Goal: Transaction & Acquisition: Purchase product/service

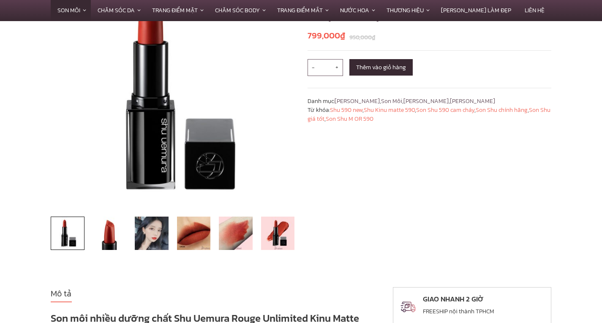
scroll to position [127, 0]
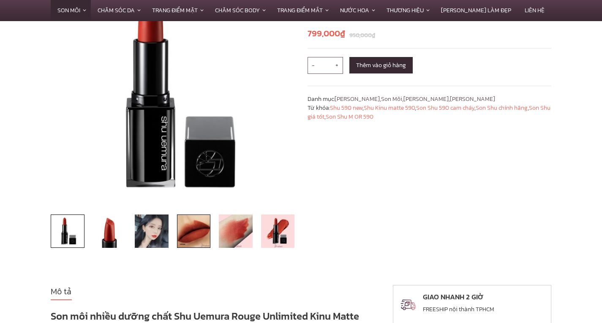
click at [182, 246] on img at bounding box center [194, 232] width 34 height 34
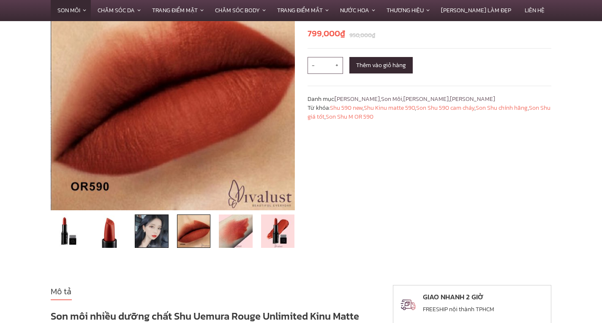
click at [159, 239] on img at bounding box center [152, 232] width 34 height 34
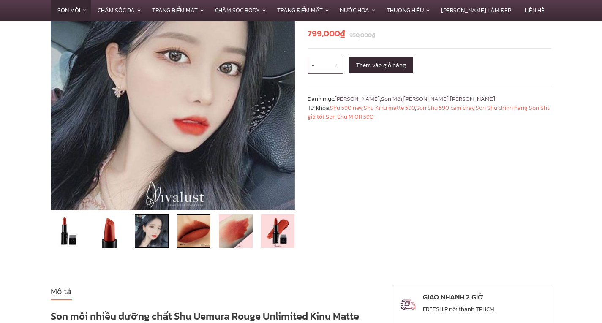
click at [185, 236] on img at bounding box center [194, 232] width 34 height 34
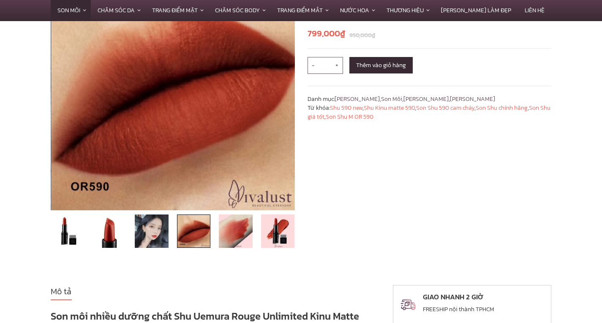
click at [212, 237] on li at bounding box center [194, 232] width 42 height 34
click at [236, 232] on img at bounding box center [236, 232] width 34 height 34
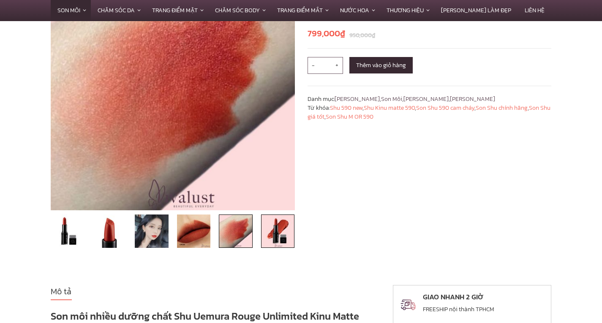
click at [279, 237] on img at bounding box center [278, 232] width 34 height 34
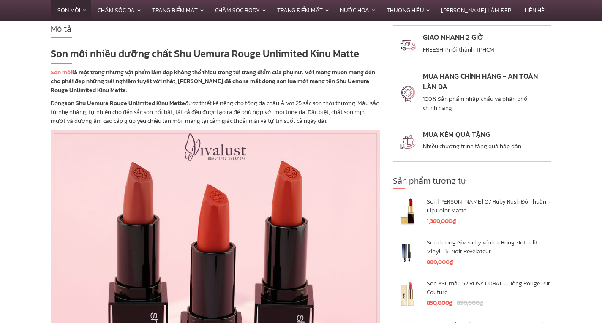
scroll to position [465, 0]
